Goal: Task Accomplishment & Management: Manage account settings

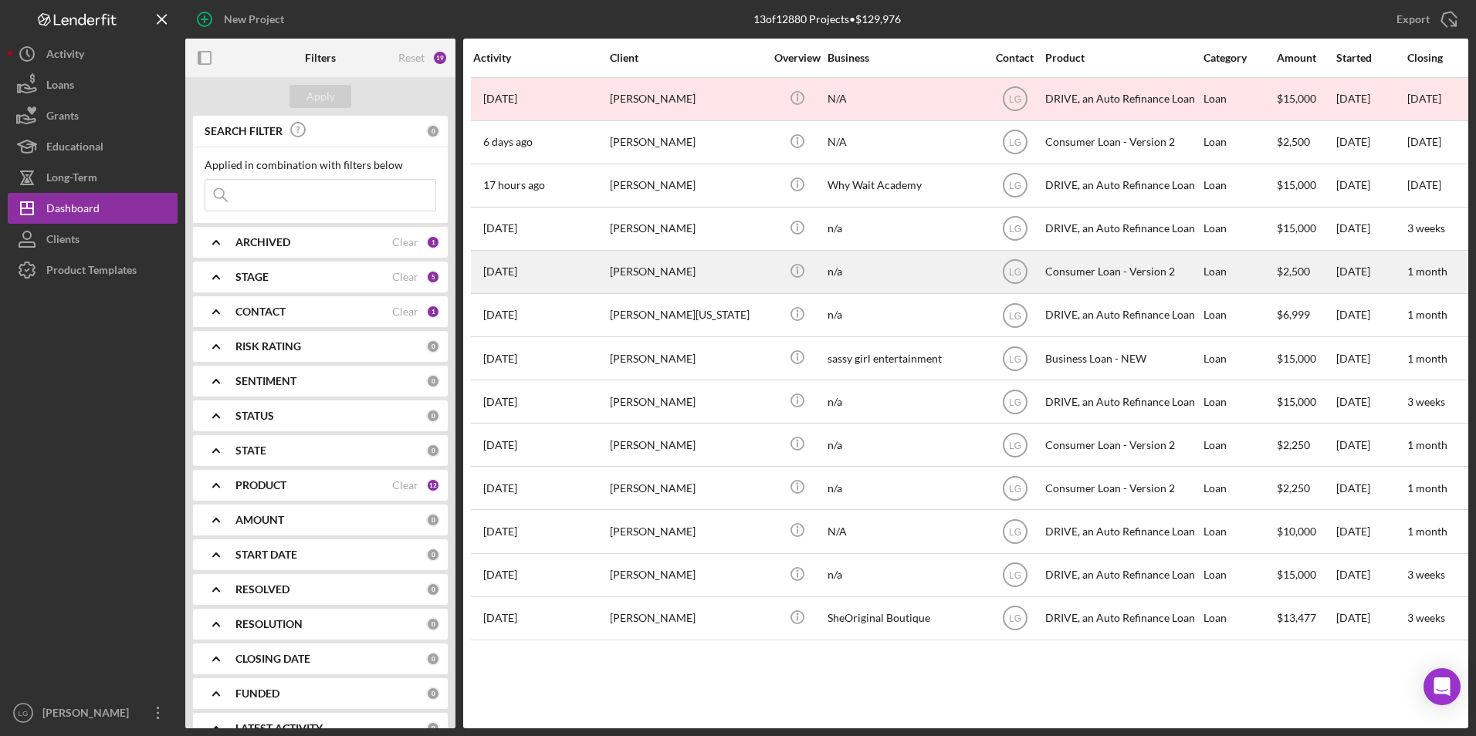
click at [649, 269] on div "[PERSON_NAME]" at bounding box center [687, 272] width 154 height 41
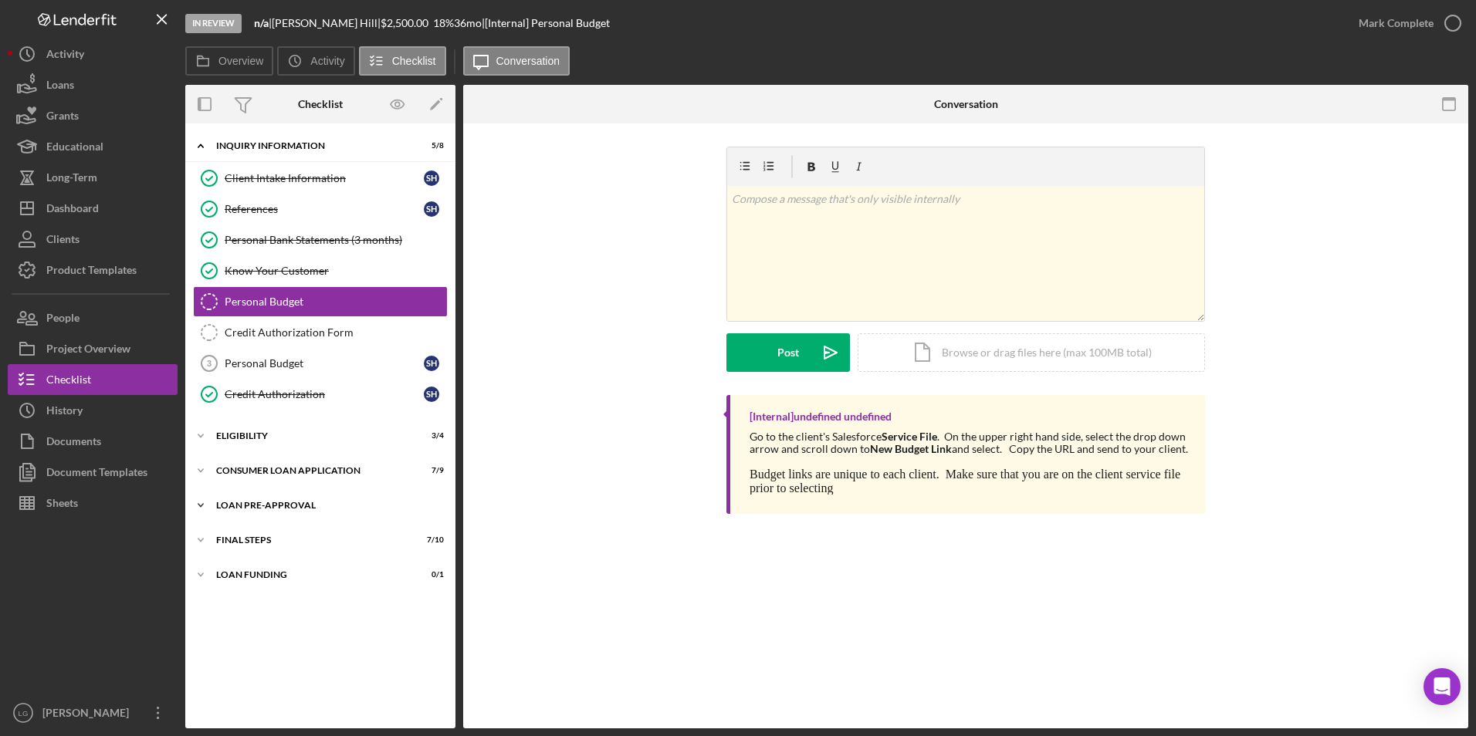
click at [269, 501] on div "Loan Pre-Approval" at bounding box center [326, 505] width 220 height 9
click at [244, 546] on link "Loan Approval Loan Approval" at bounding box center [320, 537] width 255 height 31
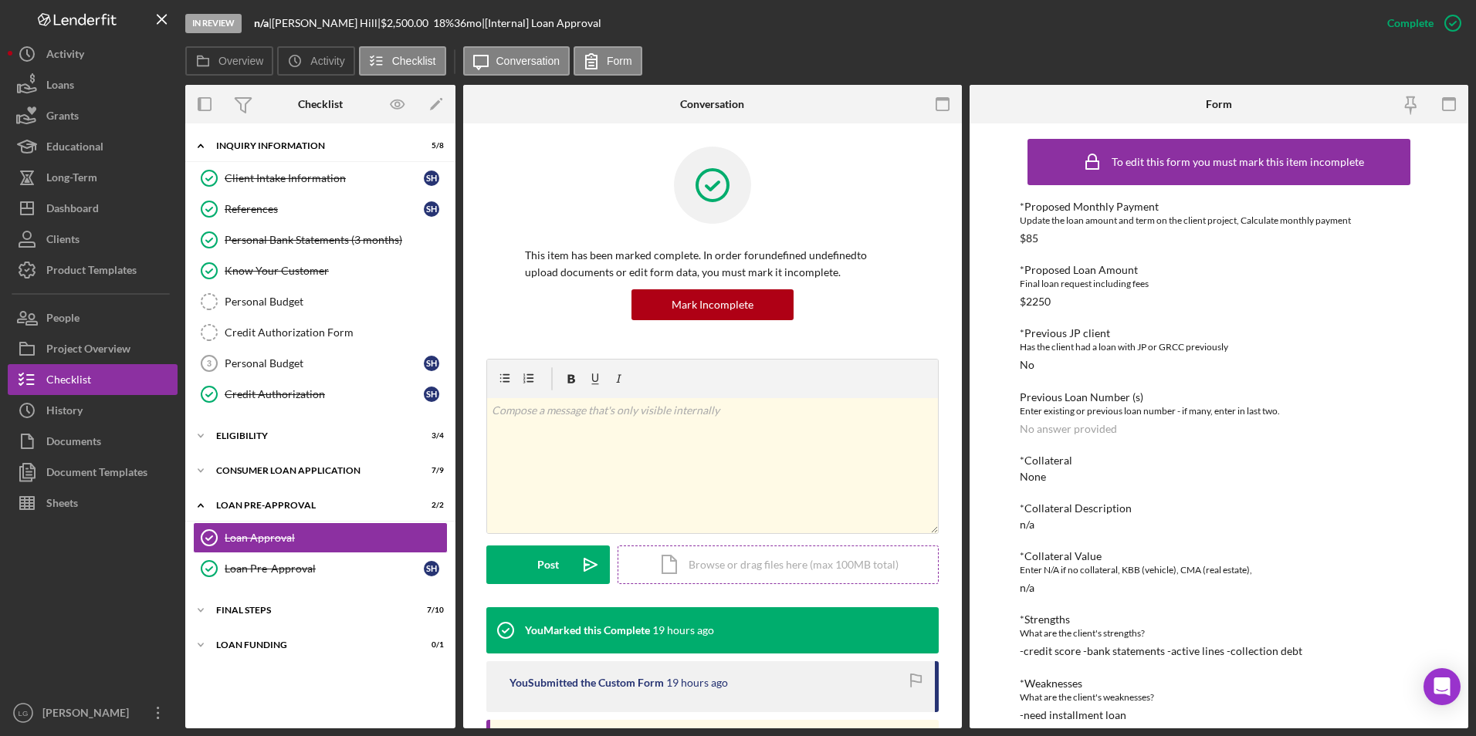
scroll to position [154, 0]
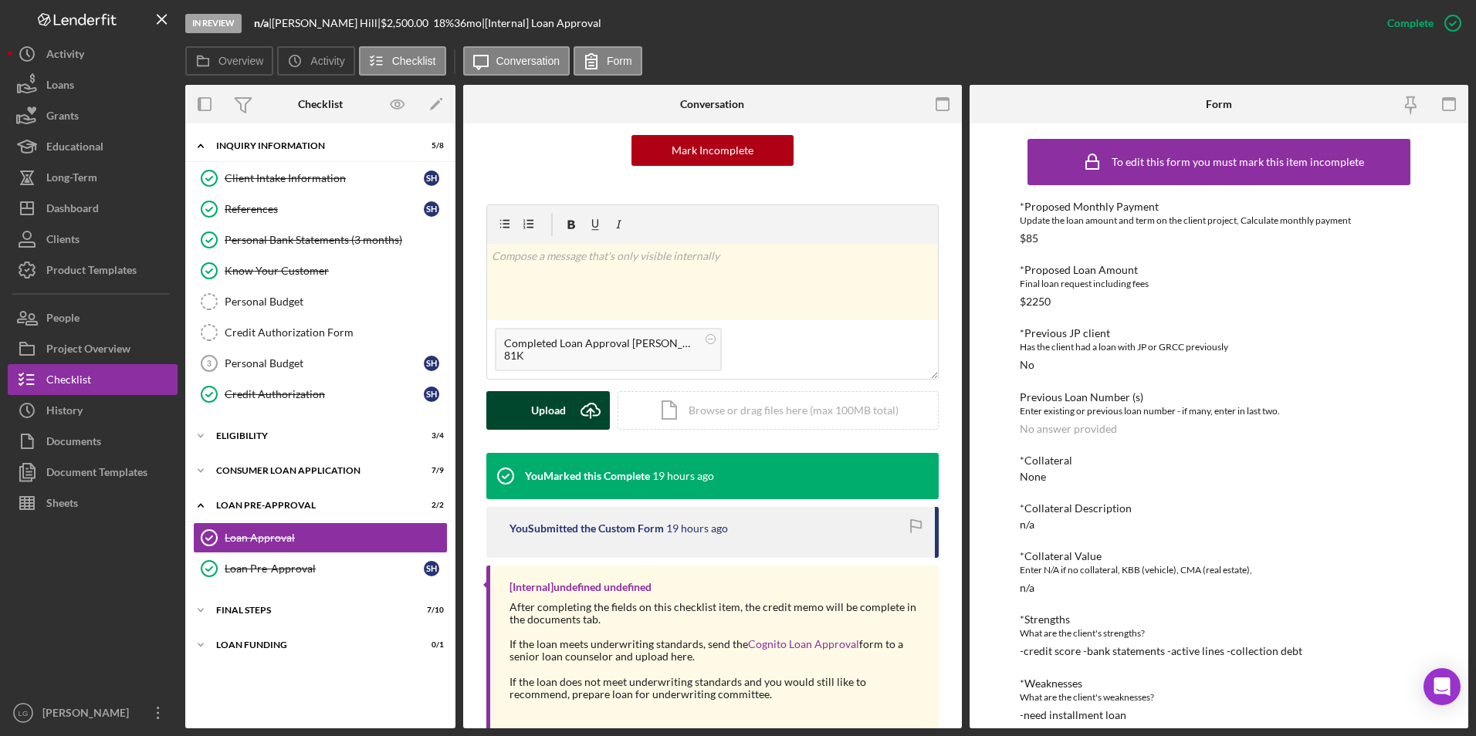
click at [529, 415] on button "Upload Icon/Upload" at bounding box center [547, 410] width 123 height 39
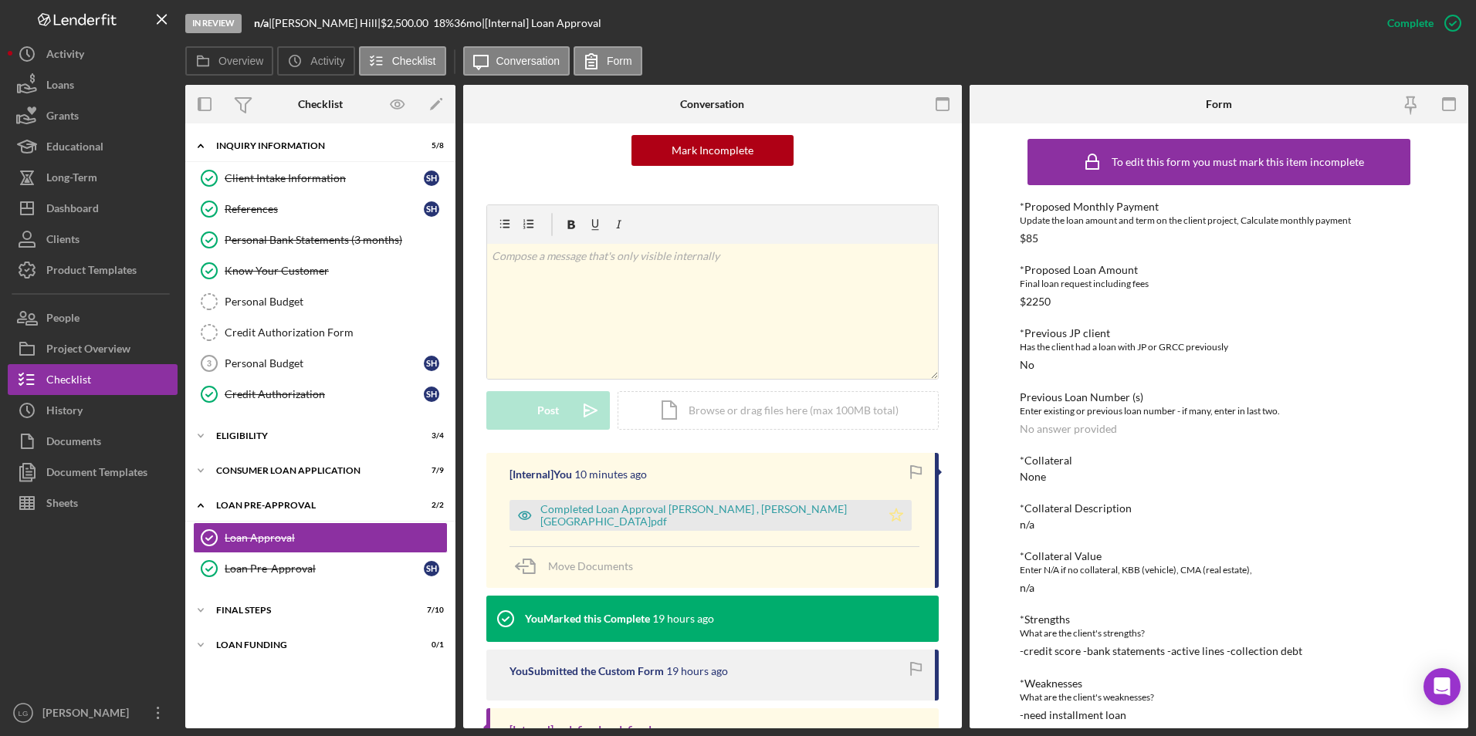
click at [881, 505] on icon "Icon/Star" at bounding box center [896, 515] width 31 height 31
